Goal: Task Accomplishment & Management: Manage account settings

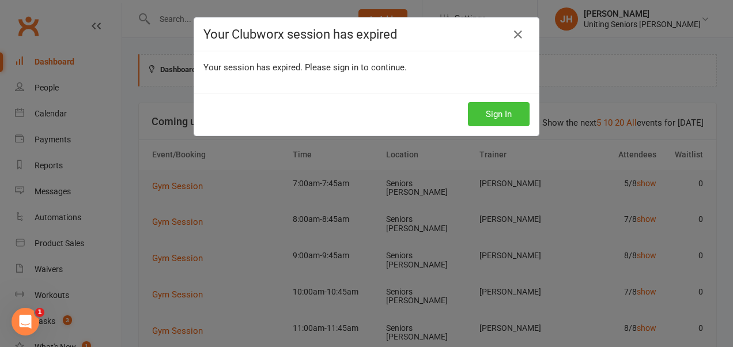
click at [494, 117] on button "Sign In" at bounding box center [499, 114] width 62 height 24
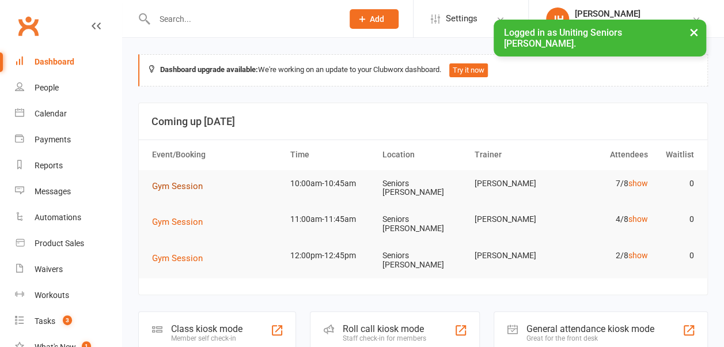
click at [187, 184] on span "Gym Session" at bounding box center [177, 186] width 51 height 10
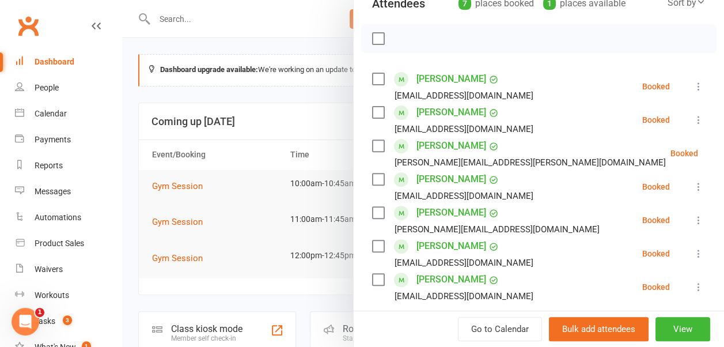
scroll to position [173, 0]
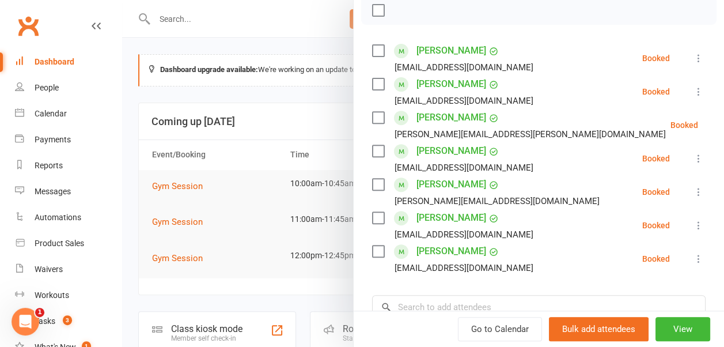
click at [693, 56] on icon at bounding box center [699, 58] width 12 height 12
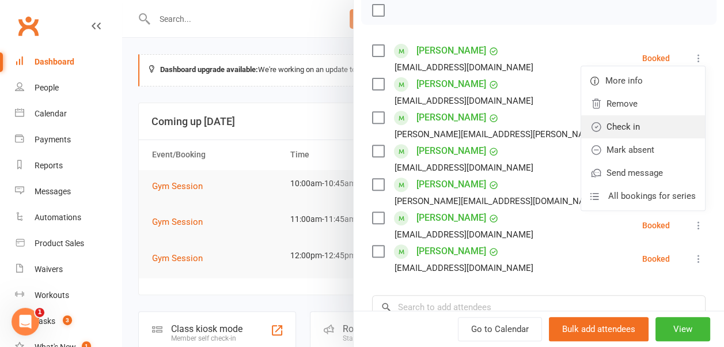
click at [647, 117] on link "Check in" at bounding box center [643, 126] width 124 height 23
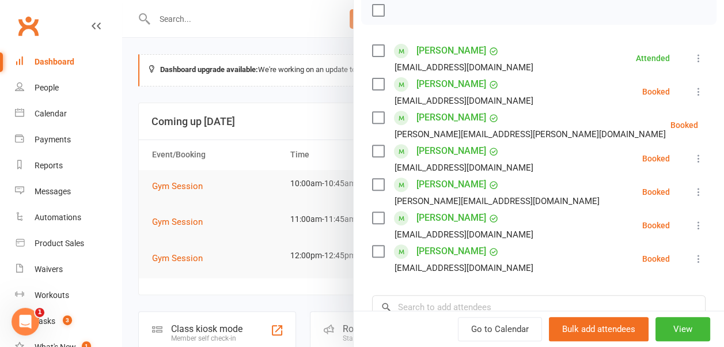
click at [693, 157] on icon at bounding box center [699, 159] width 12 height 12
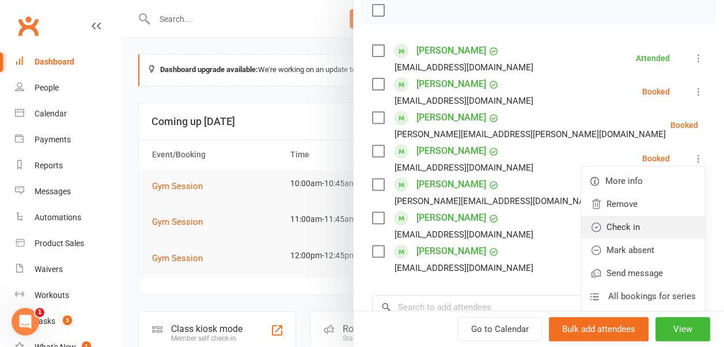
click at [657, 221] on link "Check in" at bounding box center [643, 226] width 124 height 23
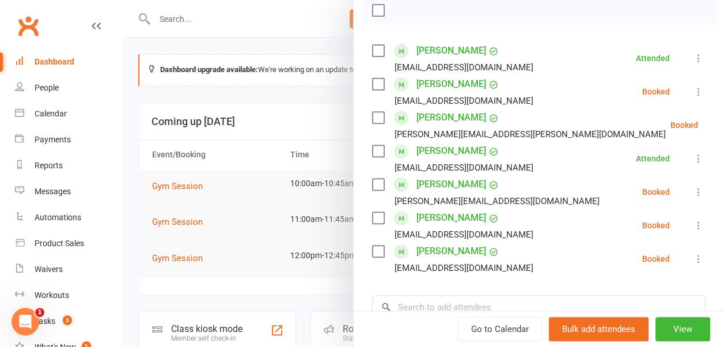
click at [692, 225] on button at bounding box center [699, 225] width 14 height 14
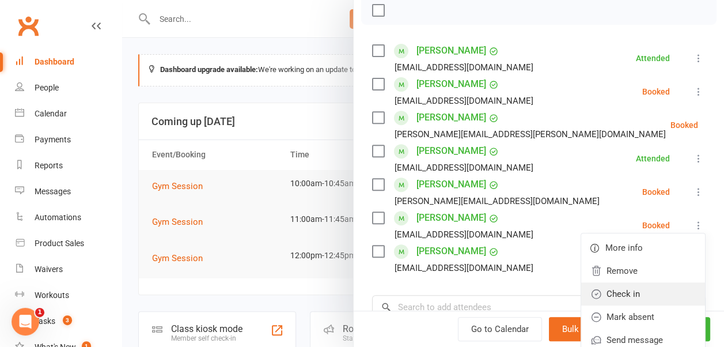
click at [655, 295] on link "Check in" at bounding box center [643, 293] width 124 height 23
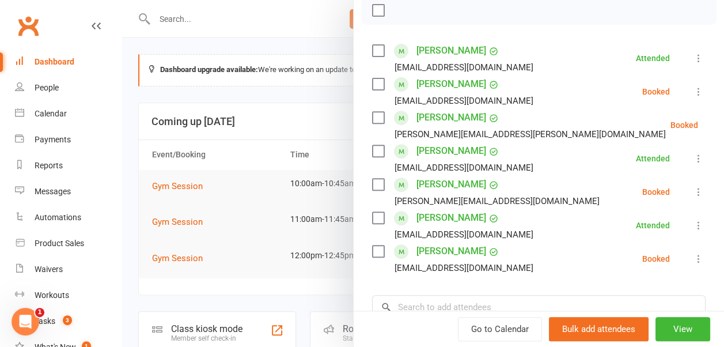
click at [693, 257] on icon at bounding box center [699, 259] width 12 height 12
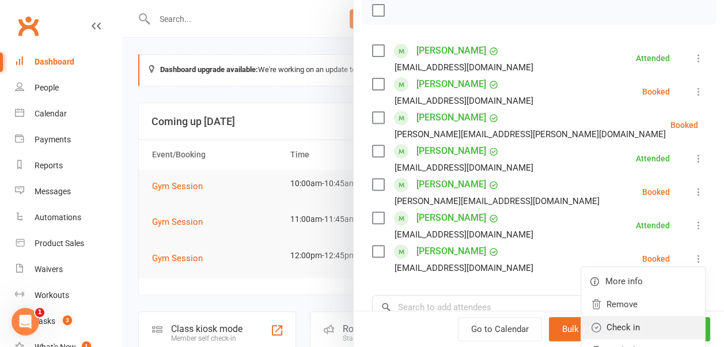
click at [651, 326] on link "Check in" at bounding box center [643, 327] width 124 height 23
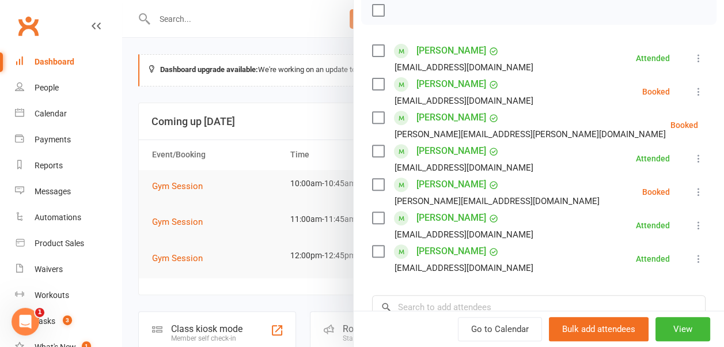
click at [680, 184] on li "[PERSON_NAME] [EMAIL_ADDRESS][DOMAIN_NAME] Booked More info Remove Check in Mar…" at bounding box center [538, 191] width 333 height 33
click at [693, 190] on icon at bounding box center [699, 192] width 12 height 12
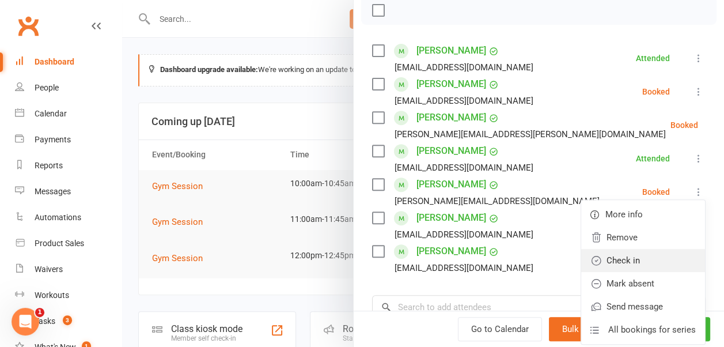
drag, startPoint x: 651, startPoint y: 255, endPoint x: 553, endPoint y: 215, distance: 105.5
click at [651, 255] on link "Check in" at bounding box center [643, 260] width 124 height 23
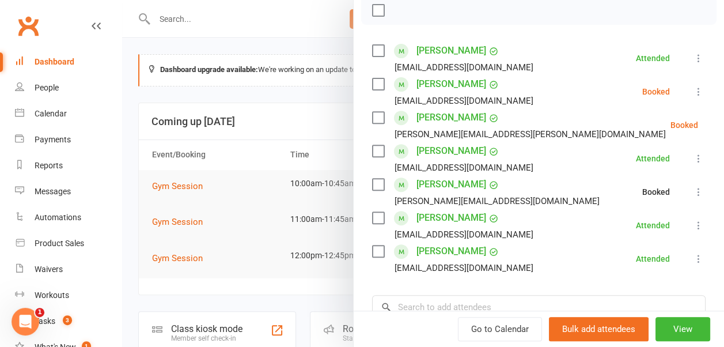
drag, startPoint x: 300, startPoint y: 128, endPoint x: 290, endPoint y: 130, distance: 9.9
click at [298, 128] on div at bounding box center [423, 173] width 602 height 347
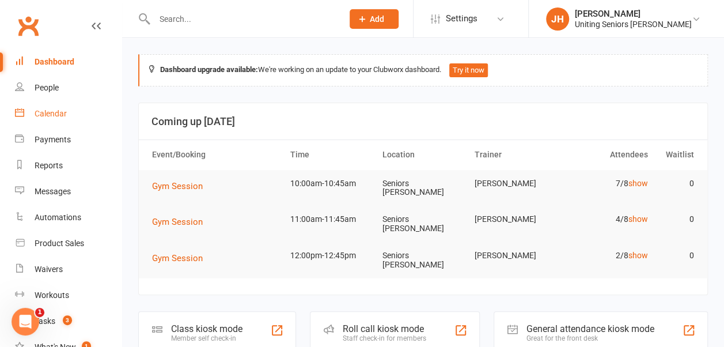
click at [68, 111] on link "Calendar" at bounding box center [68, 114] width 107 height 26
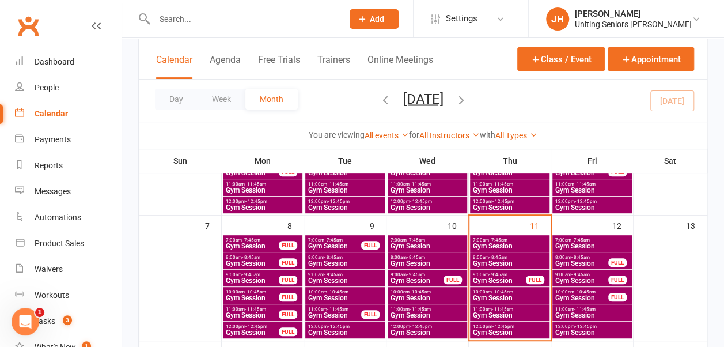
scroll to position [173, 0]
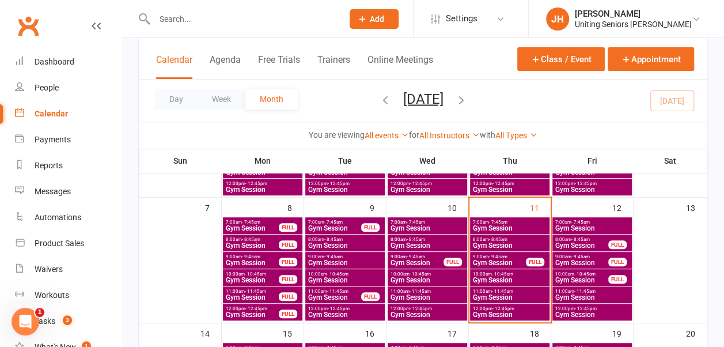
click at [502, 264] on span "Gym Session" at bounding box center [499, 262] width 54 height 7
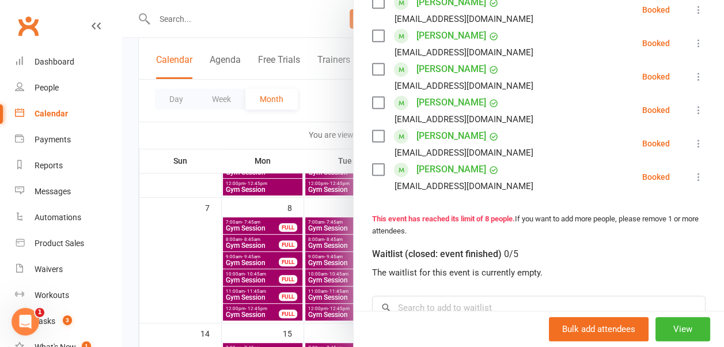
scroll to position [346, 0]
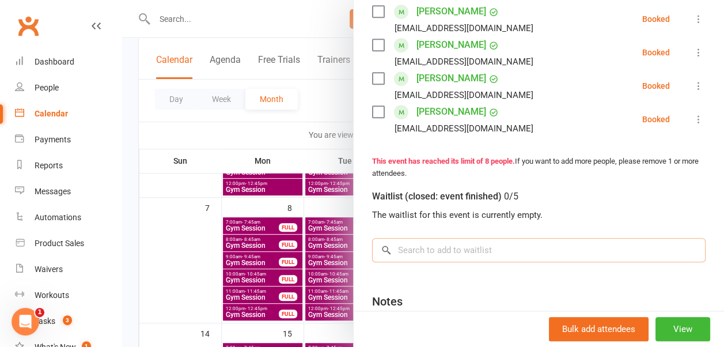
click at [446, 248] on input "search" at bounding box center [538, 250] width 333 height 24
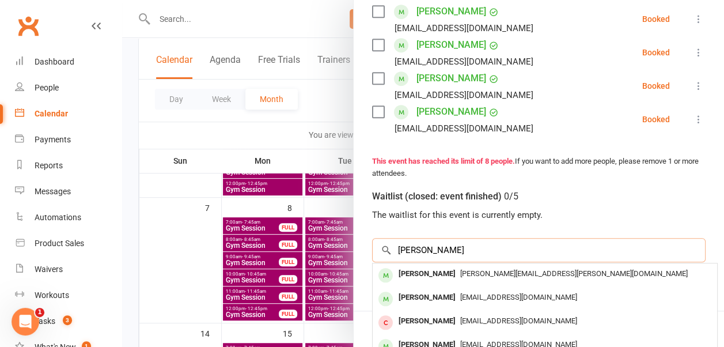
type input "[PERSON_NAME]"
click at [419, 268] on div "[PERSON_NAME]" at bounding box center [427, 274] width 66 height 17
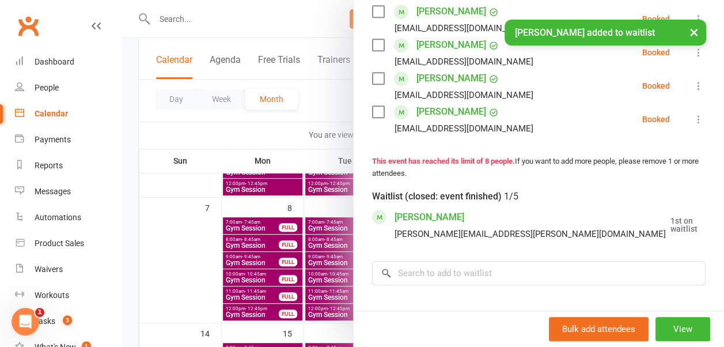
scroll to position [361, 0]
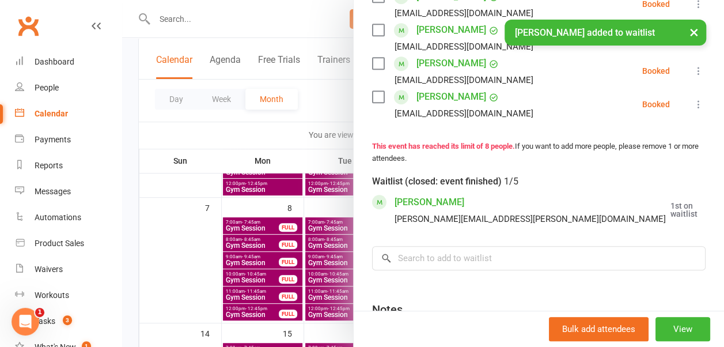
click at [721, 215] on icon at bounding box center [727, 210] width 12 height 12
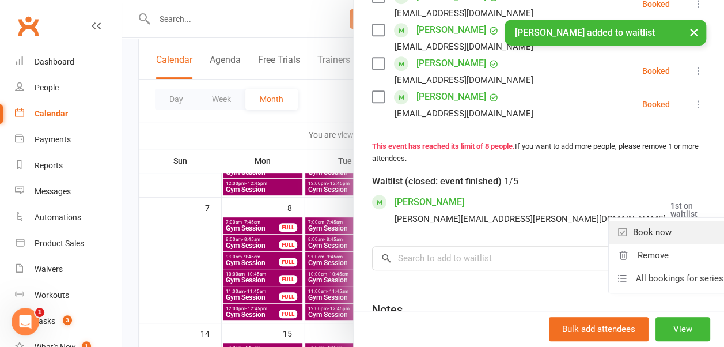
click at [650, 240] on link "Book now" at bounding box center [671, 232] width 124 height 23
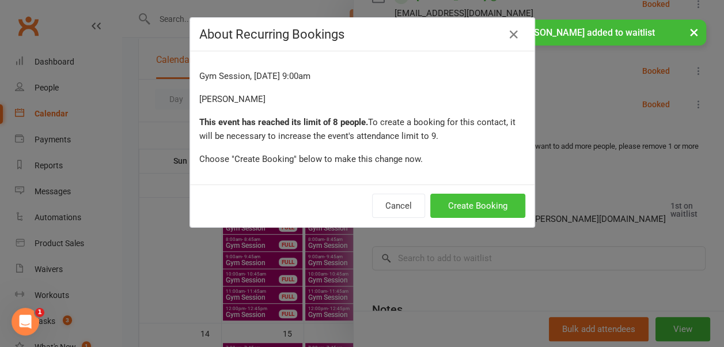
click at [494, 203] on button "Create Booking" at bounding box center [477, 206] width 95 height 24
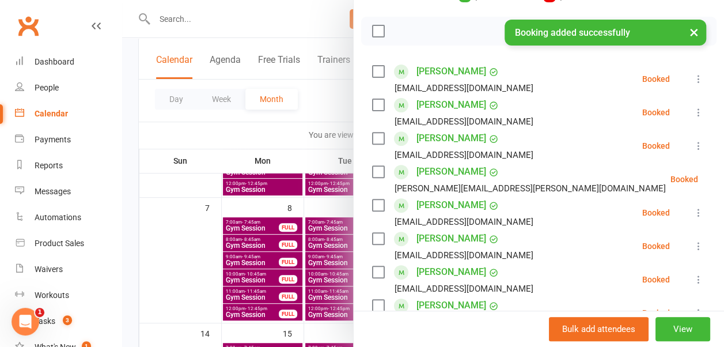
scroll to position [149, 0]
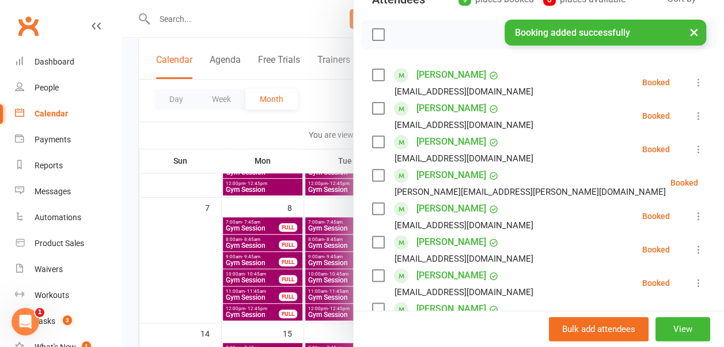
click at [693, 82] on icon at bounding box center [699, 83] width 12 height 12
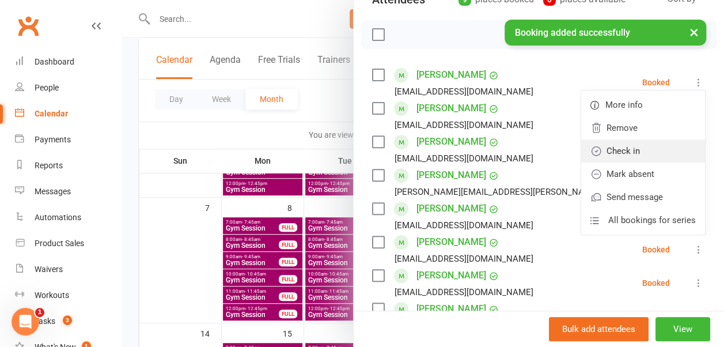
click at [667, 142] on link "Check in" at bounding box center [643, 150] width 124 height 23
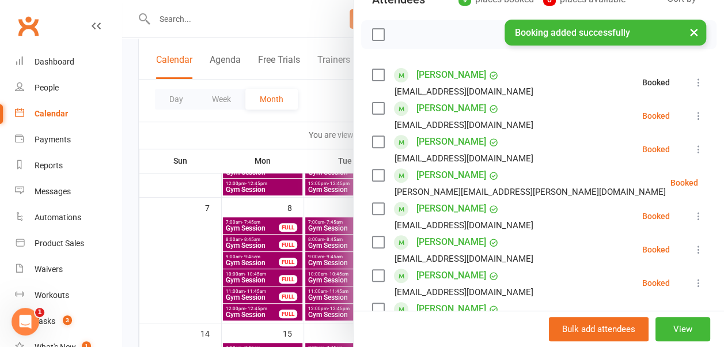
click at [693, 111] on icon at bounding box center [699, 116] width 12 height 12
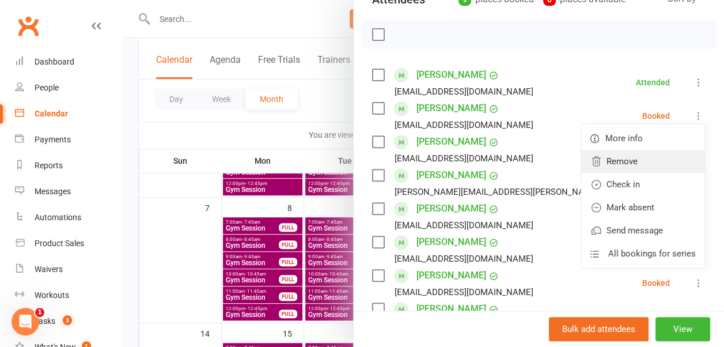
click at [666, 170] on link "Remove" at bounding box center [643, 161] width 124 height 23
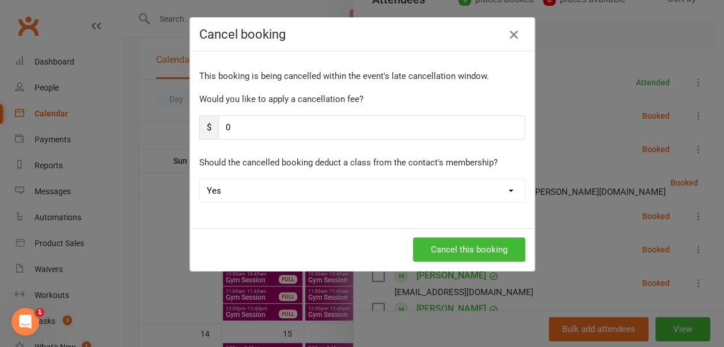
click at [507, 33] on icon "button" at bounding box center [514, 35] width 14 height 14
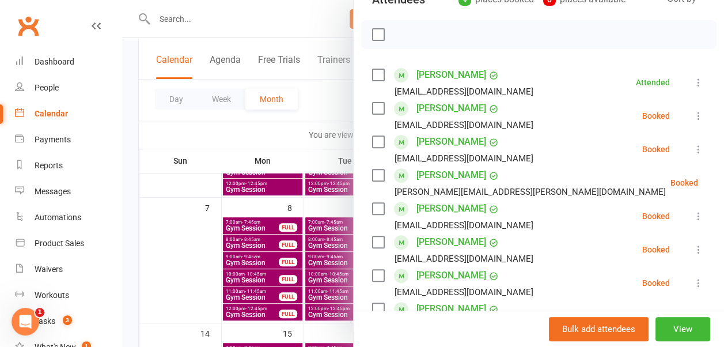
click at [692, 121] on button at bounding box center [699, 116] width 14 height 14
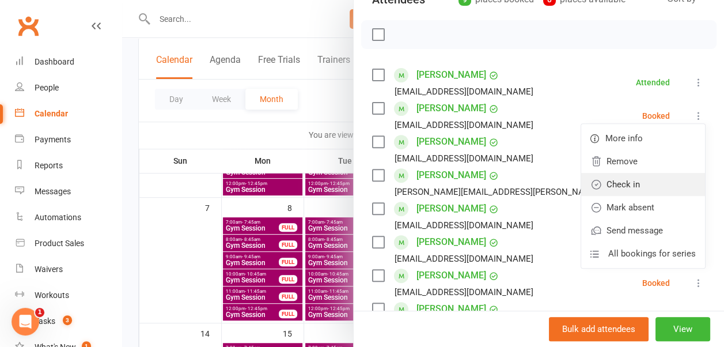
click at [648, 182] on link "Check in" at bounding box center [643, 184] width 124 height 23
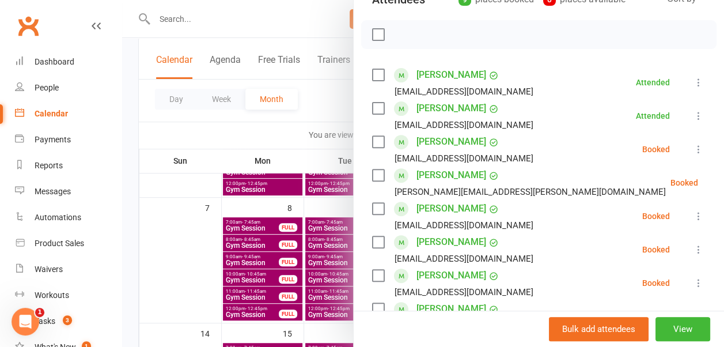
click at [693, 145] on icon at bounding box center [699, 149] width 12 height 12
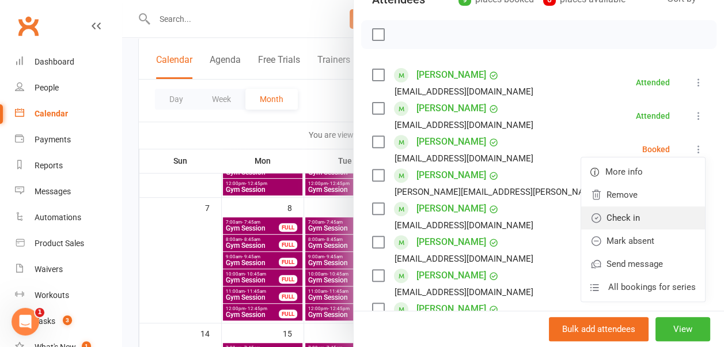
click at [648, 217] on link "Check in" at bounding box center [643, 217] width 124 height 23
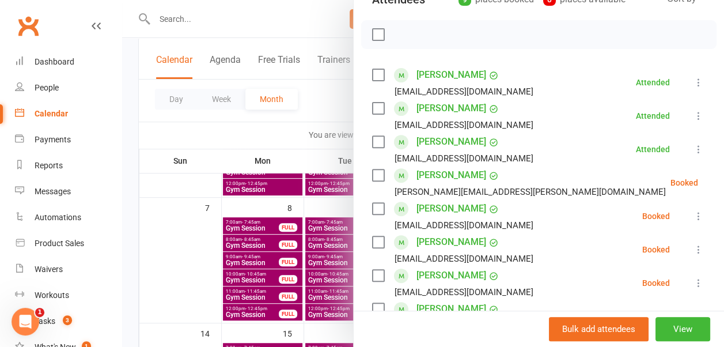
click at [721, 181] on icon at bounding box center [727, 183] width 12 height 12
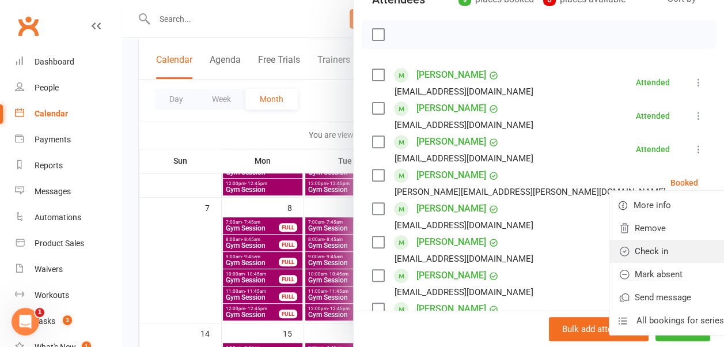
click at [656, 256] on link "Check in" at bounding box center [671, 251] width 124 height 23
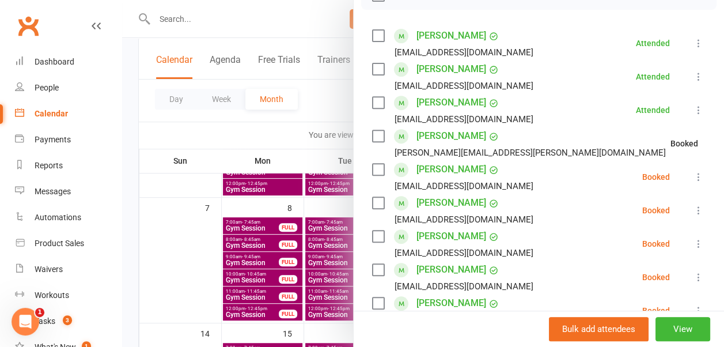
scroll to position [206, 0]
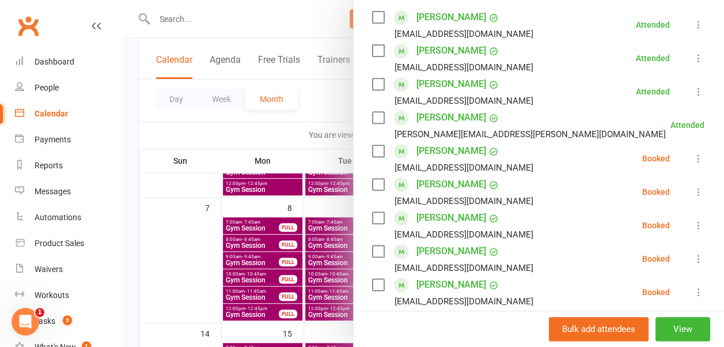
click at [693, 160] on icon at bounding box center [699, 159] width 12 height 12
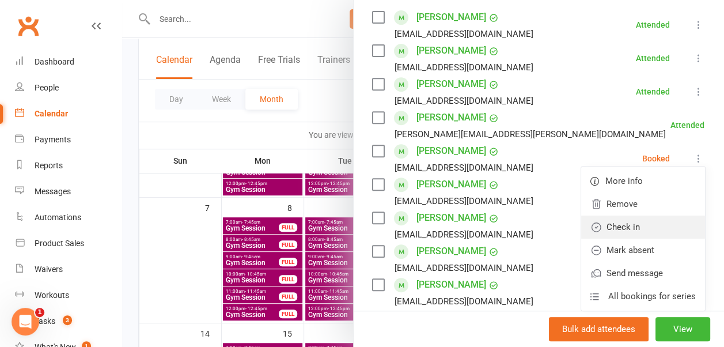
click at [670, 219] on link "Check in" at bounding box center [643, 226] width 124 height 23
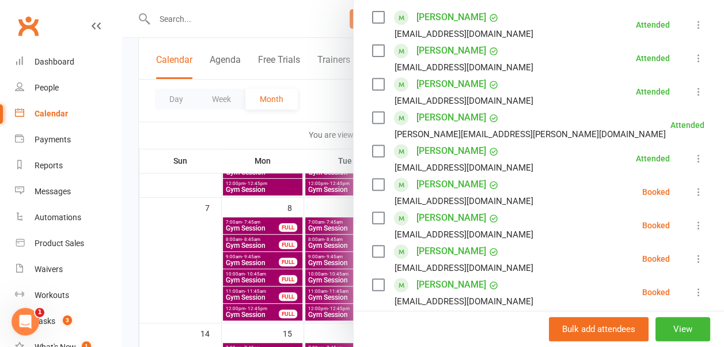
click at [693, 191] on icon at bounding box center [699, 192] width 12 height 12
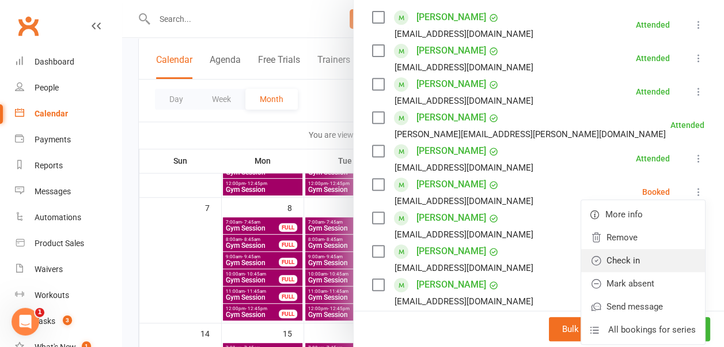
click at [668, 257] on link "Check in" at bounding box center [643, 260] width 124 height 23
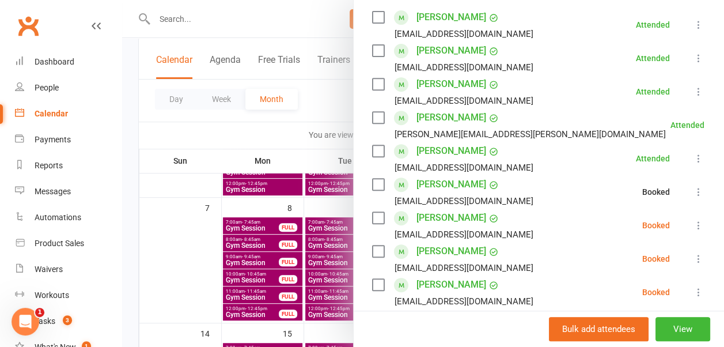
click at [692, 221] on div "Class kiosk mode Roll call 9:00 AM - 9:45 AM, [DATE] with [PERSON_NAME] at Seni…" at bounding box center [539, 220] width 370 height 755
click at [693, 220] on icon at bounding box center [699, 225] width 12 height 12
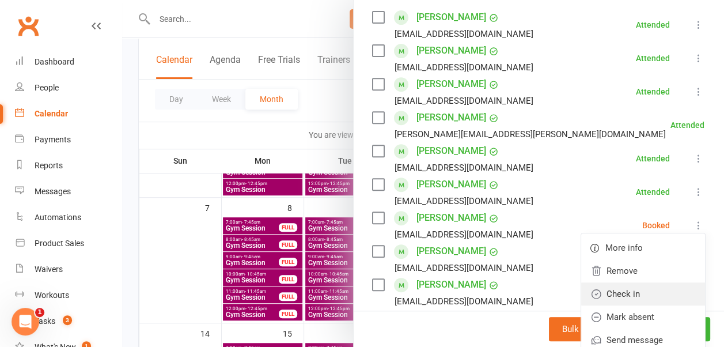
drag, startPoint x: 646, startPoint y: 288, endPoint x: 649, endPoint y: 277, distance: 11.2
click at [647, 288] on link "Check in" at bounding box center [643, 293] width 124 height 23
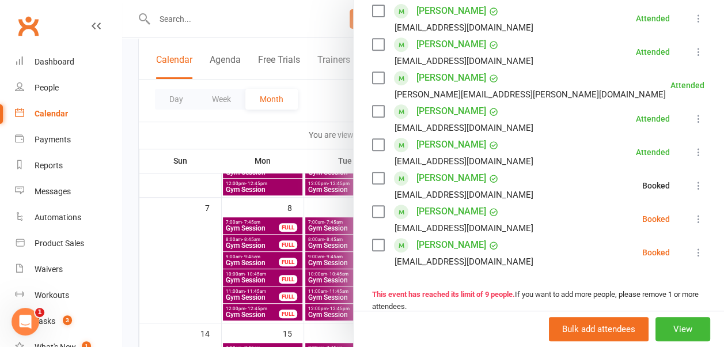
scroll to position [264, 0]
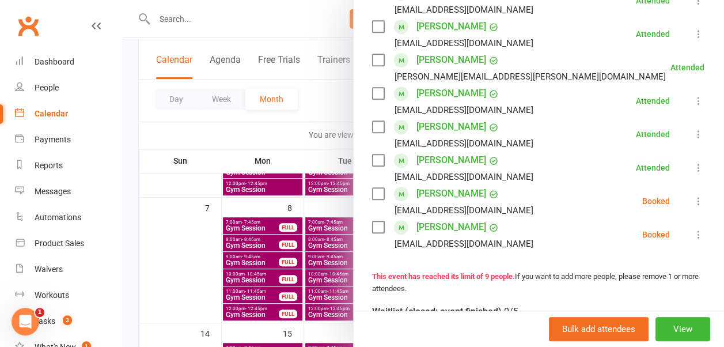
click at [693, 198] on icon at bounding box center [699, 201] width 12 height 12
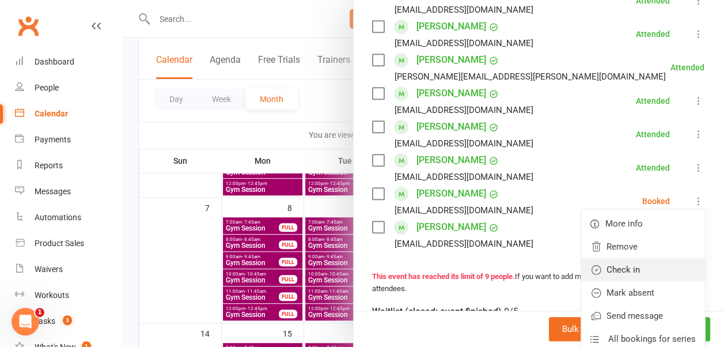
click at [662, 263] on link "Check in" at bounding box center [643, 269] width 124 height 23
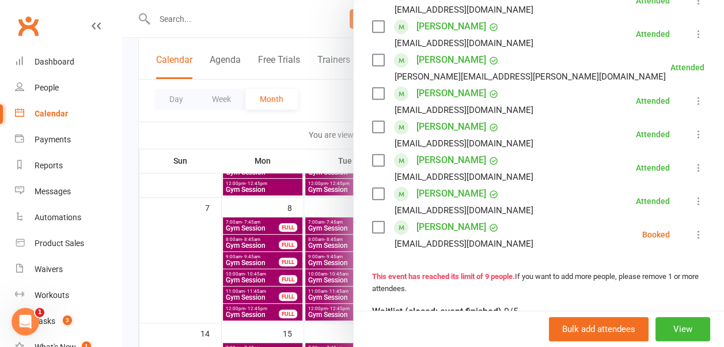
click at [693, 233] on icon at bounding box center [699, 235] width 12 height 12
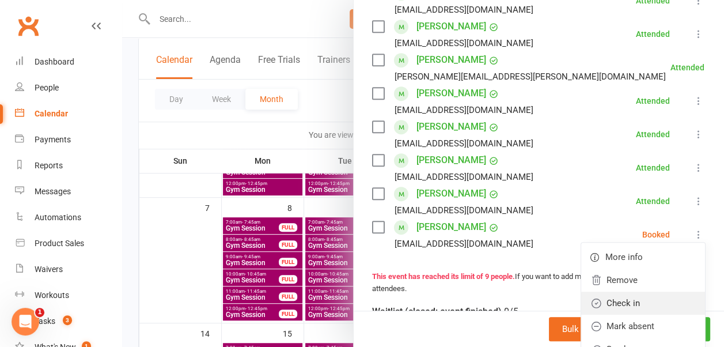
click at [658, 296] on link "Check in" at bounding box center [643, 302] width 124 height 23
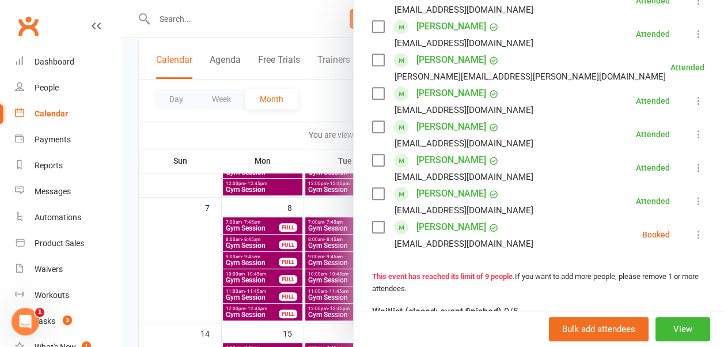
click at [532, 194] on li "[PERSON_NAME] [EMAIL_ADDRESS][DOMAIN_NAME] Attended More info Remove Mark absen…" at bounding box center [538, 200] width 333 height 33
click at [278, 116] on div at bounding box center [423, 173] width 602 height 347
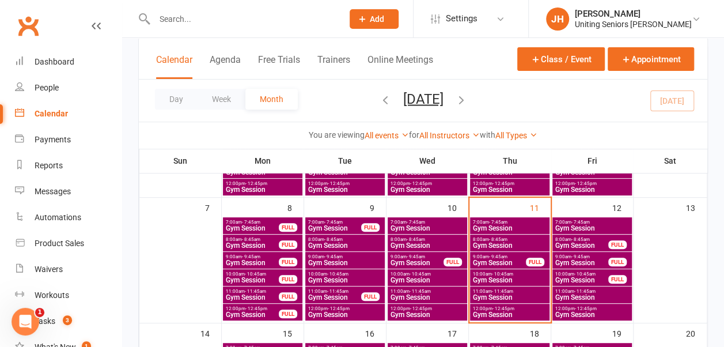
click at [502, 278] on span "Gym Session" at bounding box center [509, 279] width 75 height 7
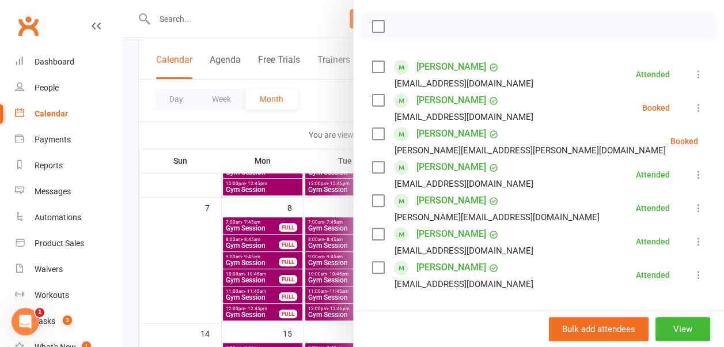
scroll to position [173, 0]
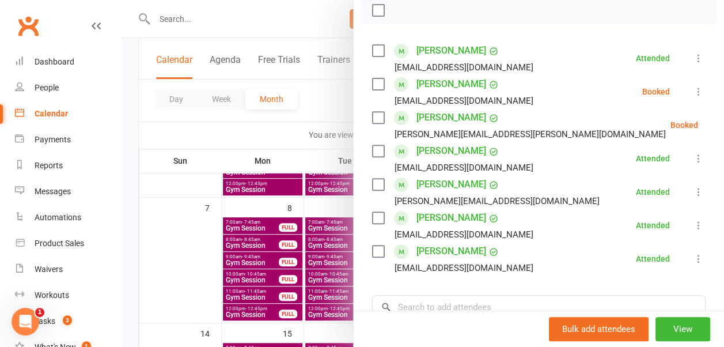
click at [721, 123] on icon at bounding box center [727, 125] width 12 height 12
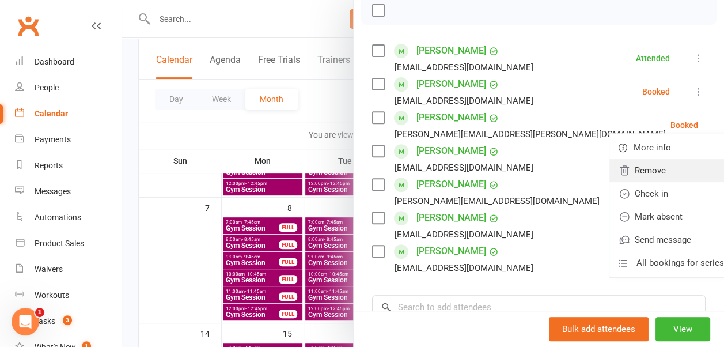
click at [663, 162] on link "Remove" at bounding box center [671, 170] width 124 height 23
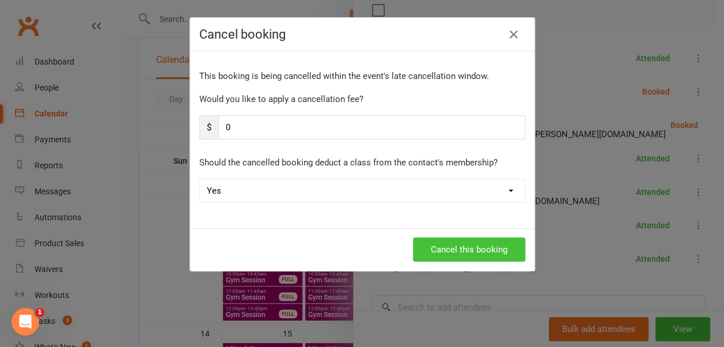
click at [495, 238] on button "Cancel this booking" at bounding box center [469, 249] width 112 height 24
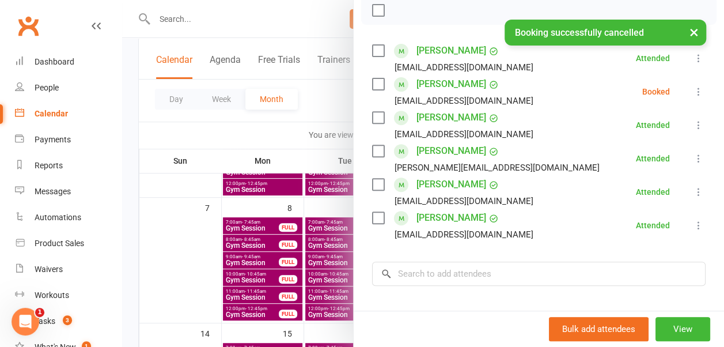
click at [317, 101] on div at bounding box center [423, 173] width 602 height 347
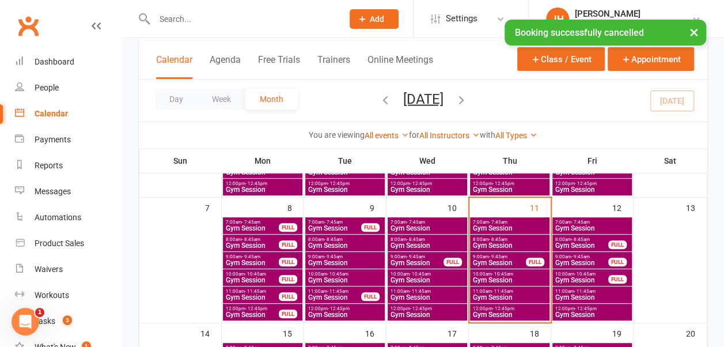
click at [479, 290] on span "11:00am - 11:45am" at bounding box center [509, 291] width 75 height 5
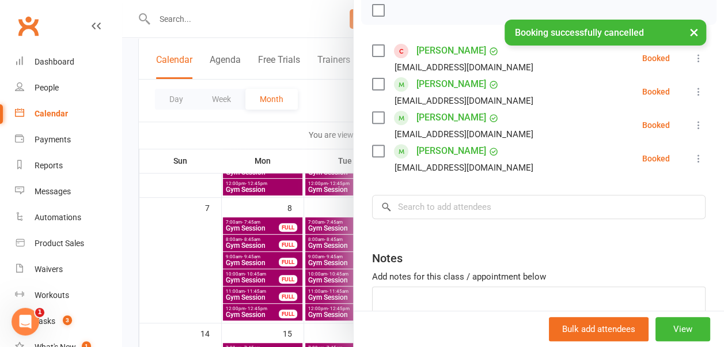
click at [319, 105] on div at bounding box center [423, 173] width 602 height 347
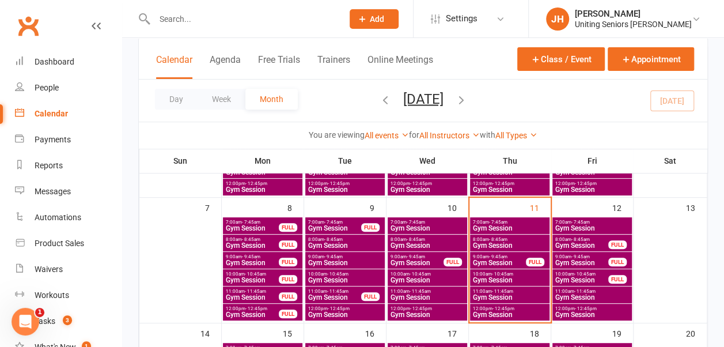
click at [524, 311] on span "Gym Session" at bounding box center [509, 314] width 75 height 7
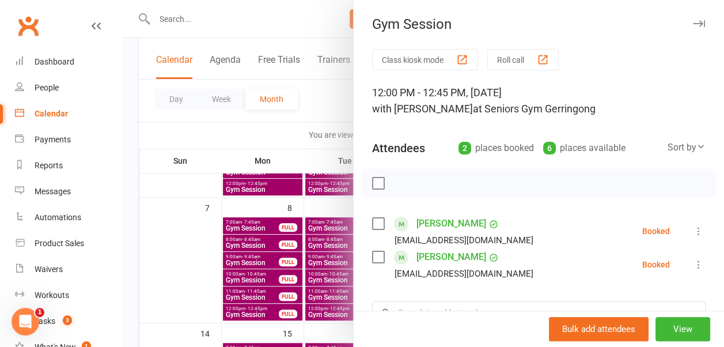
scroll to position [58, 0]
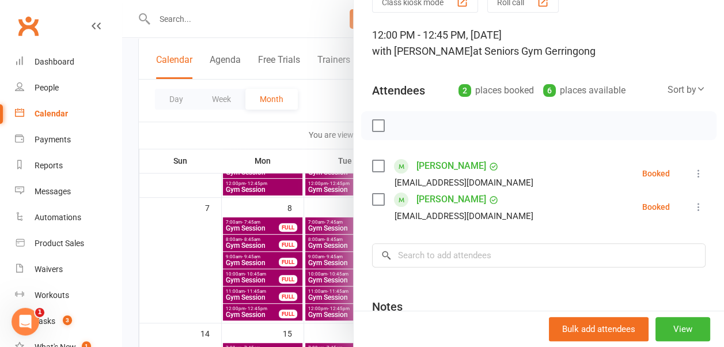
click at [331, 85] on div at bounding box center [423, 173] width 602 height 347
